Goal: Task Accomplishment & Management: Use online tool/utility

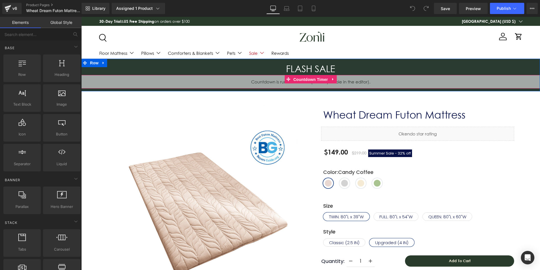
click at [310, 77] on span "Countdown Timer" at bounding box center [310, 79] width 37 height 8
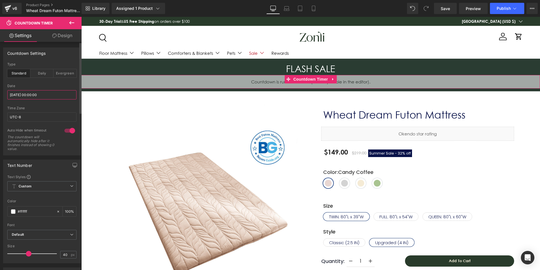
click at [36, 94] on input "[DATE] 00:00:00" at bounding box center [41, 94] width 69 height 9
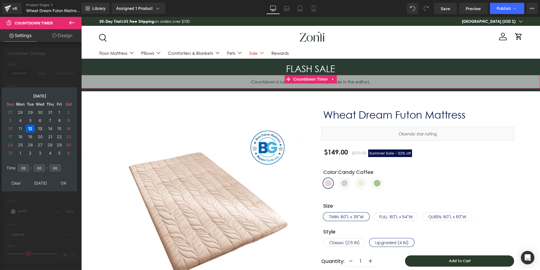
click at [41, 129] on td "13" at bounding box center [40, 129] width 10 height 8
type input "[DATE] 00:00:00"
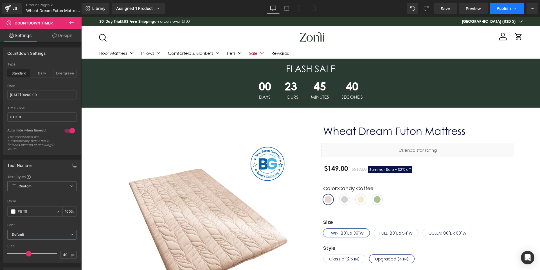
click at [507, 12] on button "Publish" at bounding box center [507, 8] width 34 height 11
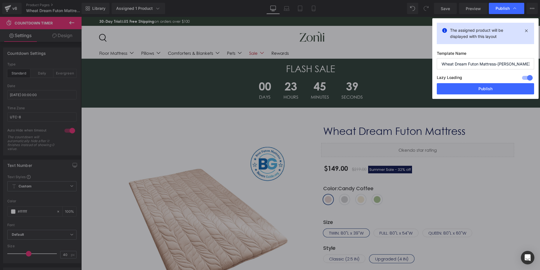
click at [477, 95] on div "The assigned product will be displayed with this layout Template Name Wheat Dre…" at bounding box center [485, 58] width 106 height 81
click at [481, 90] on button "Publish" at bounding box center [484, 88] width 97 height 11
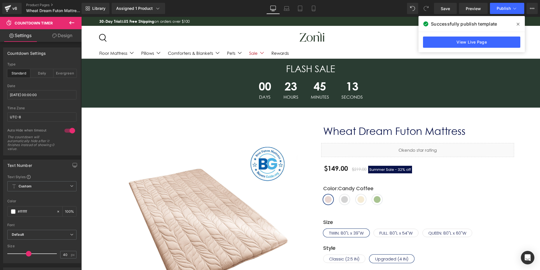
drag, startPoint x: 517, startPoint y: 25, endPoint x: 431, endPoint y: 7, distance: 87.2
click at [517, 25] on icon at bounding box center [517, 24] width 3 height 3
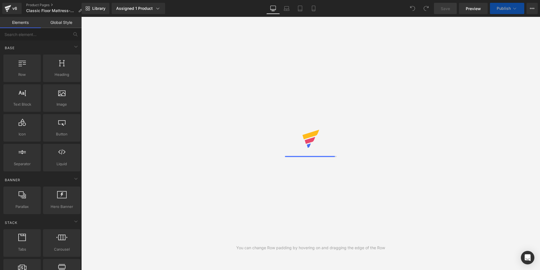
click at [400, 141] on div "You can change Row padding by hovering on and dragging the edge of the Row" at bounding box center [310, 143] width 458 height 253
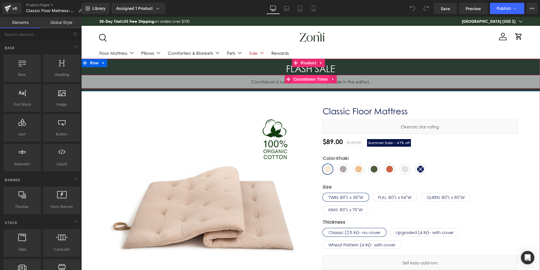
click at [300, 78] on span "Countdown Timer" at bounding box center [310, 79] width 37 height 8
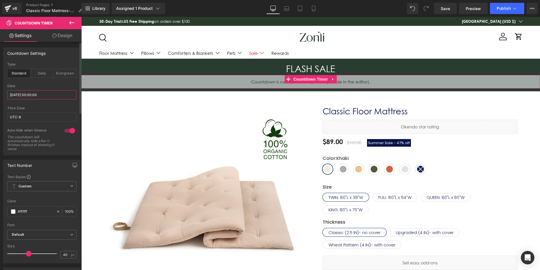
click at [45, 91] on input "[DATE] 00:00:00" at bounding box center [41, 94] width 69 height 9
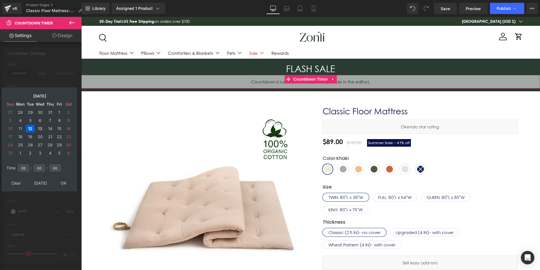
drag, startPoint x: 40, startPoint y: 131, endPoint x: 63, endPoint y: 163, distance: 39.6
click at [41, 131] on td "13" at bounding box center [40, 129] width 10 height 8
click at [62, 178] on table "Clear Today OK" at bounding box center [39, 183] width 70 height 10
drag, startPoint x: 62, startPoint y: 181, endPoint x: 211, endPoint y: 47, distance: 200.0
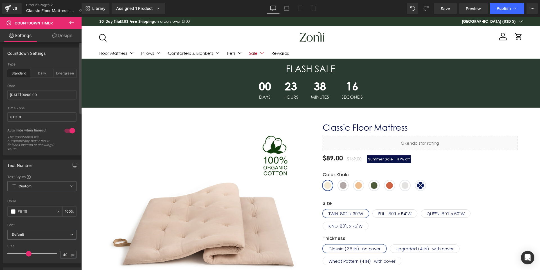
click at [488, 8] on div "Save Preview Publish Scheduled View Live Page View with current Template Save T…" at bounding box center [485, 8] width 108 height 11
click at [518, 8] on button "Publish" at bounding box center [507, 8] width 34 height 11
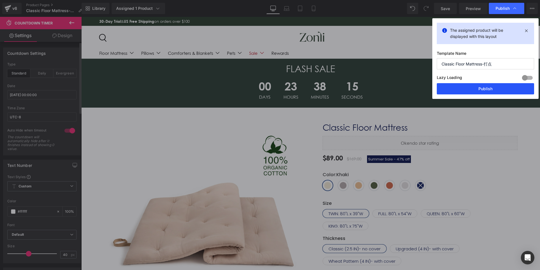
click at [488, 90] on button "Publish" at bounding box center [484, 88] width 97 height 11
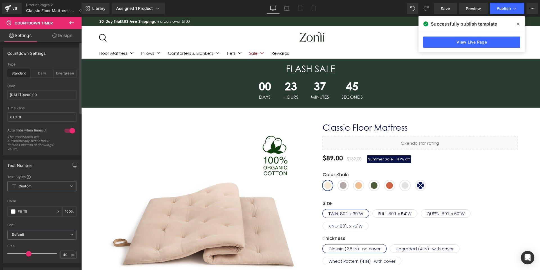
click at [518, 22] on icon at bounding box center [517, 24] width 3 height 4
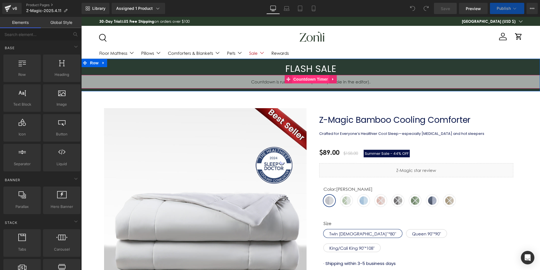
click at [306, 78] on span "Countdown Timer" at bounding box center [310, 79] width 37 height 8
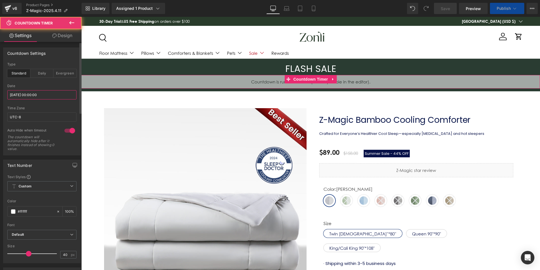
click at [28, 96] on input "[DATE] 00:00:00" at bounding box center [41, 94] width 69 height 9
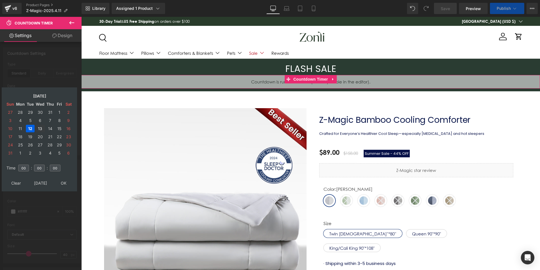
click at [40, 127] on td "13" at bounding box center [40, 129] width 10 height 8
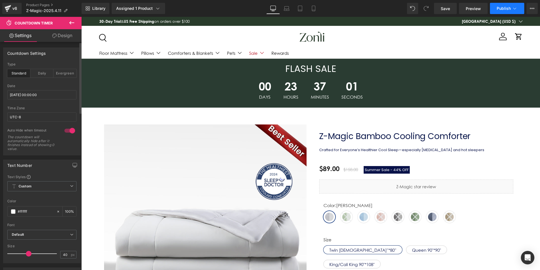
click at [509, 8] on span "Publish" at bounding box center [503, 8] width 14 height 4
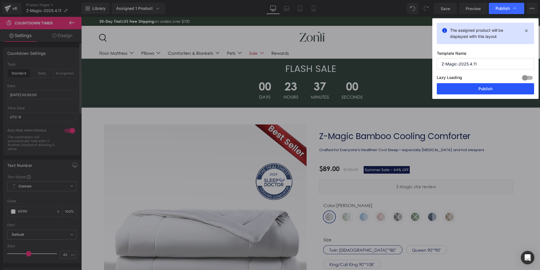
click at [475, 85] on button "Publish" at bounding box center [484, 88] width 97 height 11
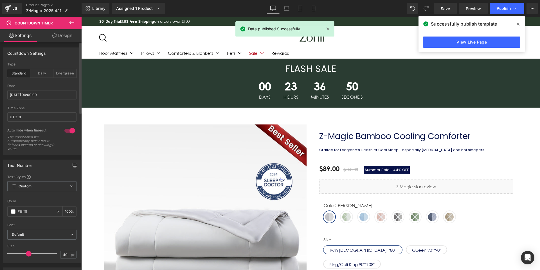
click at [518, 23] on icon at bounding box center [517, 24] width 3 height 4
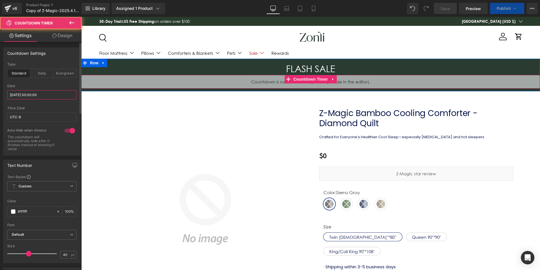
click at [41, 95] on input "[DATE] 00:00:00" at bounding box center [41, 94] width 69 height 9
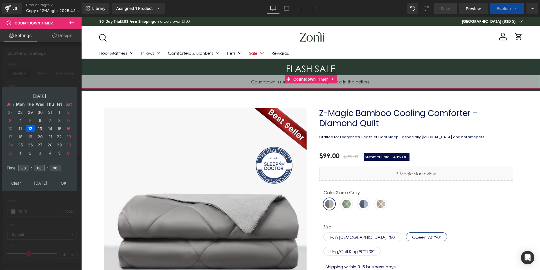
click at [42, 131] on td "13" at bounding box center [40, 129] width 10 height 8
type input "[DATE] 00:00:00"
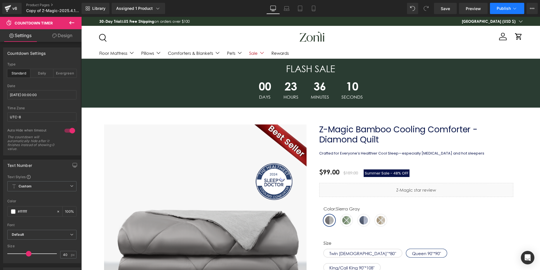
click at [506, 10] on span "Publish" at bounding box center [503, 8] width 14 height 4
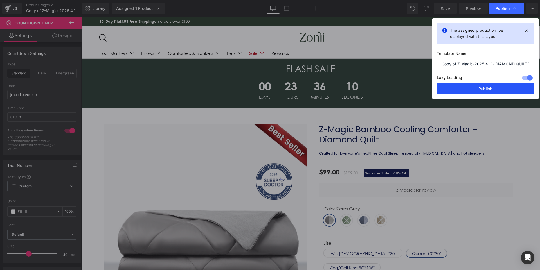
click at [488, 89] on button "Publish" at bounding box center [484, 88] width 97 height 11
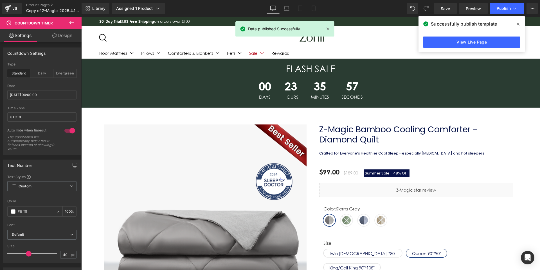
click at [515, 24] on span at bounding box center [517, 24] width 9 height 9
